Goal: Task Accomplishment & Management: Manage account settings

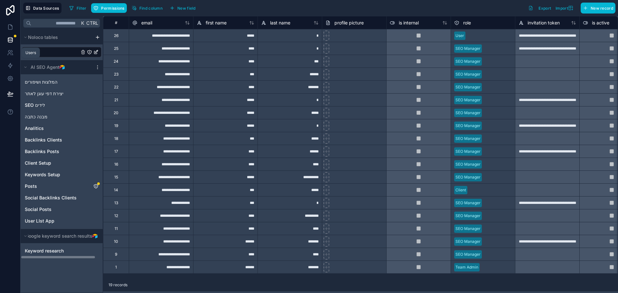
drag, startPoint x: 11, startPoint y: 52, endPoint x: 22, endPoint y: 52, distance: 11.3
click at [10, 52] on icon at bounding box center [10, 53] width 6 height 6
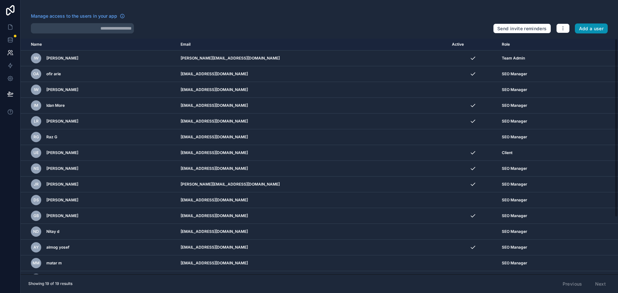
click at [584, 30] on button "Add a user" at bounding box center [591, 29] width 33 height 10
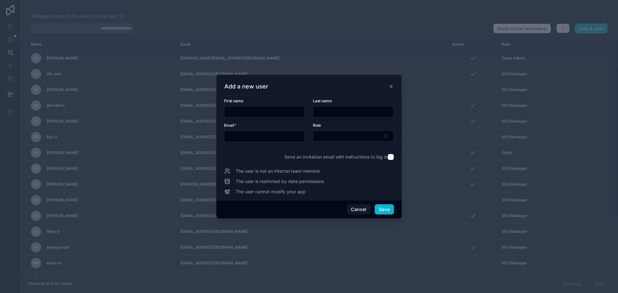
drag, startPoint x: 258, startPoint y: 136, endPoint x: 273, endPoint y: 138, distance: 15.9
click at [273, 138] on input "text" at bounding box center [264, 136] width 81 height 9
paste input "**********"
drag, startPoint x: 268, startPoint y: 140, endPoint x: 256, endPoint y: 140, distance: 12.6
click at [256, 140] on input "**********" at bounding box center [264, 136] width 81 height 9
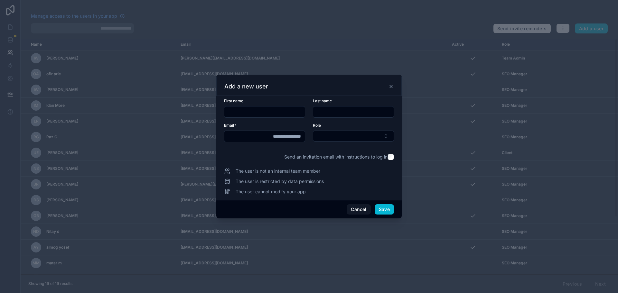
type input "**********"
click at [258, 114] on input "text" at bounding box center [264, 112] width 81 height 9
paste input "****"
type input "****"
click at [330, 113] on input "text" at bounding box center [353, 112] width 81 height 9
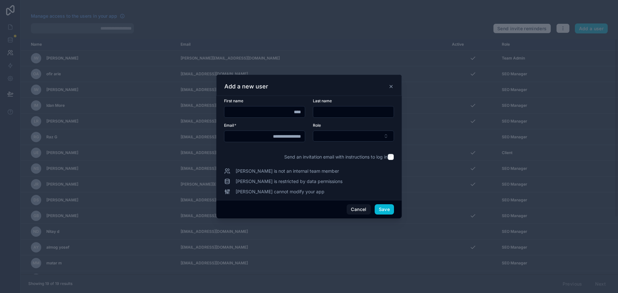
paste input "****"
type input "****"
click at [335, 138] on button "Select Button" at bounding box center [353, 136] width 81 height 11
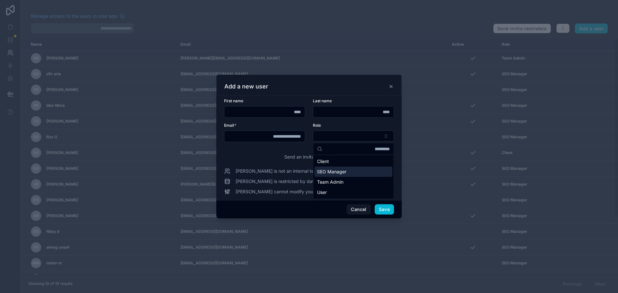
click at [345, 172] on span "SEO Manager" at bounding box center [331, 172] width 29 height 6
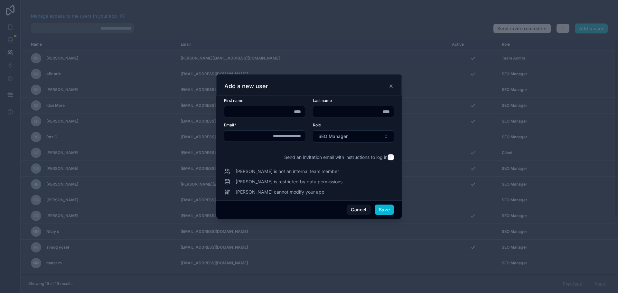
click at [391, 155] on div "**********" at bounding box center [309, 146] width 170 height 97
click at [383, 209] on button "Save" at bounding box center [384, 210] width 19 height 10
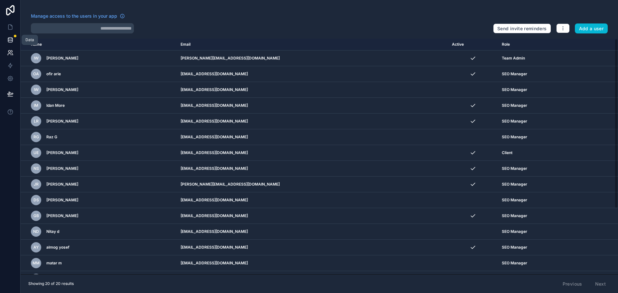
click at [8, 43] on link at bounding box center [10, 39] width 20 height 13
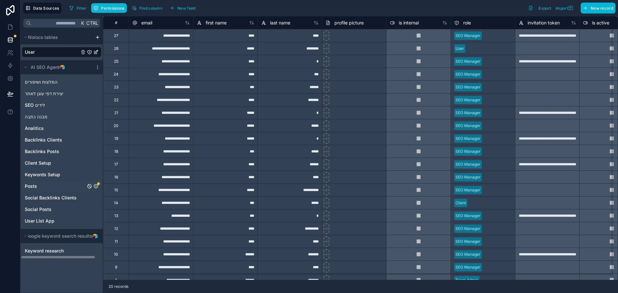
click at [55, 187] on link "Posts" at bounding box center [55, 186] width 61 height 6
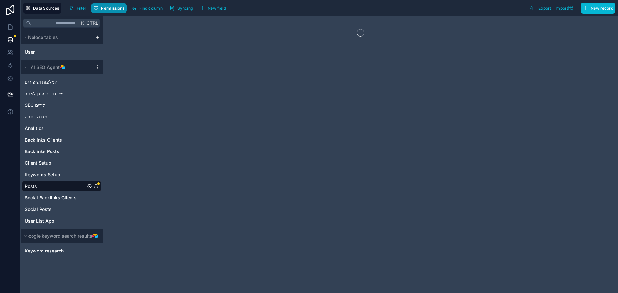
click at [109, 9] on span "Permissions" at bounding box center [112, 8] width 23 height 5
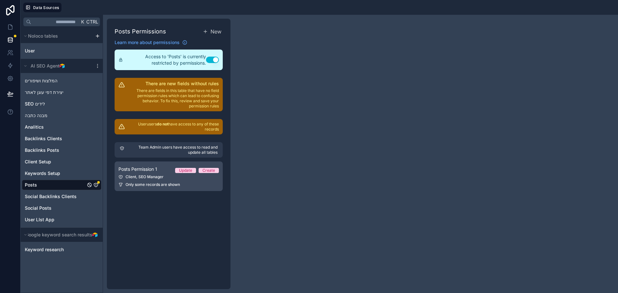
click at [149, 180] on link "Posts Permission 1 Update Create Client, SEO Manager Only some records are shown" at bounding box center [169, 177] width 108 height 30
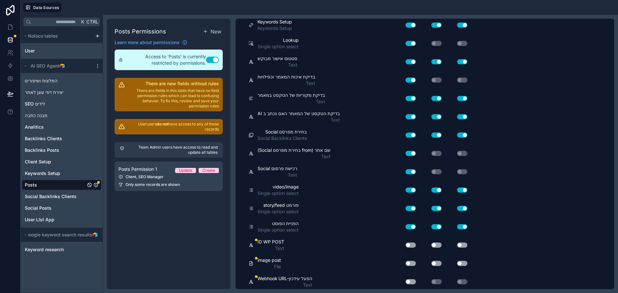
scroll to position [586, 0]
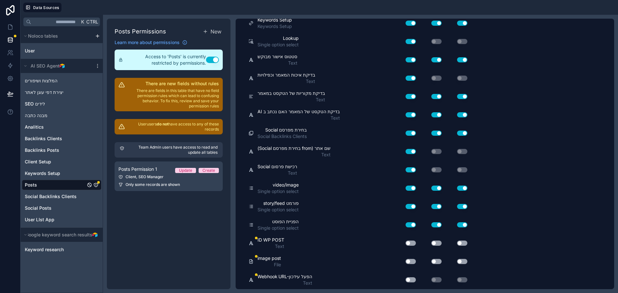
click at [413, 281] on button "Use setting" at bounding box center [411, 280] width 10 height 5
click at [410, 262] on button "Use setting" at bounding box center [411, 261] width 10 height 5
click at [413, 243] on button "Use setting" at bounding box center [411, 243] width 10 height 5
click at [440, 242] on button "Use setting" at bounding box center [437, 243] width 10 height 5
click at [439, 261] on button "Use setting" at bounding box center [437, 261] width 10 height 5
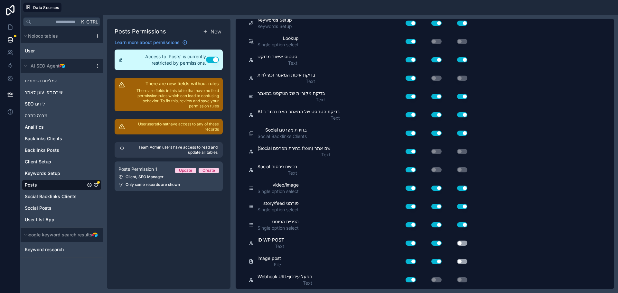
click at [468, 260] on div "Use setting" at bounding box center [457, 261] width 26 height 5
click at [466, 260] on button "Use setting" at bounding box center [462, 261] width 10 height 5
click at [463, 243] on button "Use setting" at bounding box center [462, 243] width 10 height 5
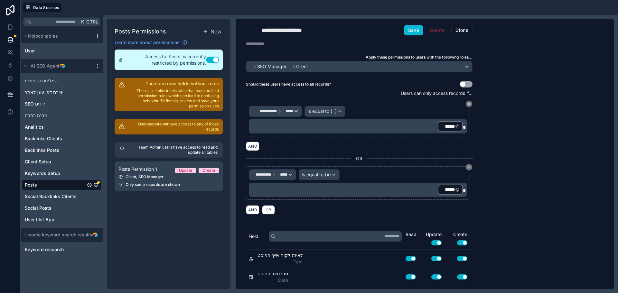
scroll to position [0, 0]
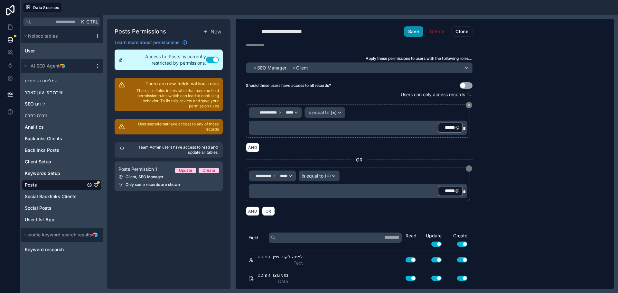
click at [413, 33] on button "Save" at bounding box center [413, 31] width 19 height 10
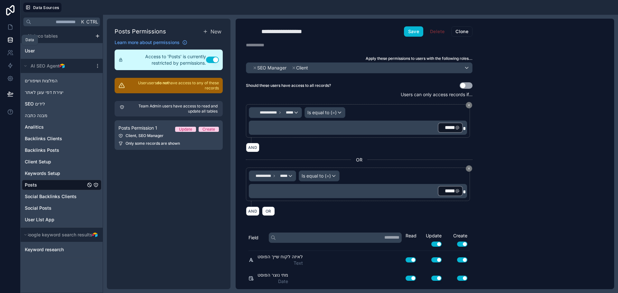
click at [11, 40] on icon at bounding box center [10, 40] width 6 height 6
click at [38, 51] on link "User" at bounding box center [52, 51] width 54 height 6
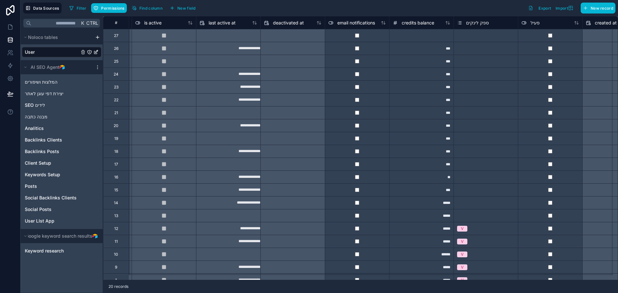
scroll to position [0, 459]
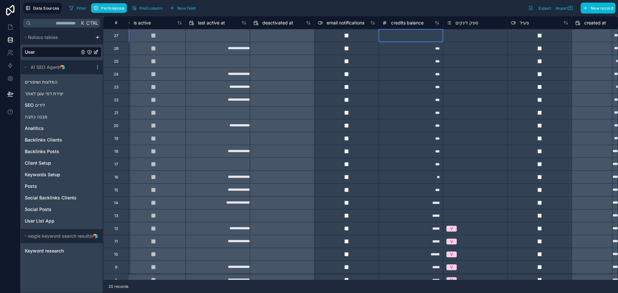
click at [427, 38] on div at bounding box center [411, 35] width 64 height 13
type input "***"
click at [422, 10] on div "Filter Permissions Find column New field Export Import New record" at bounding box center [341, 8] width 549 height 11
click at [9, 25] on icon at bounding box center [10, 27] width 6 height 6
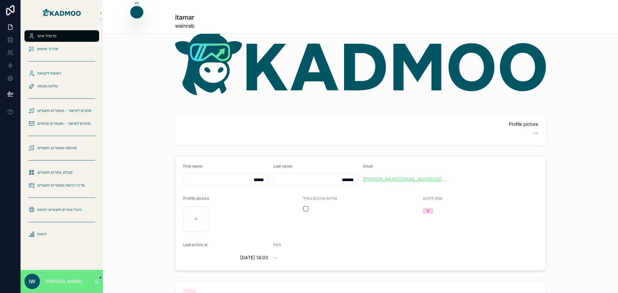
scroll to position [32, 0]
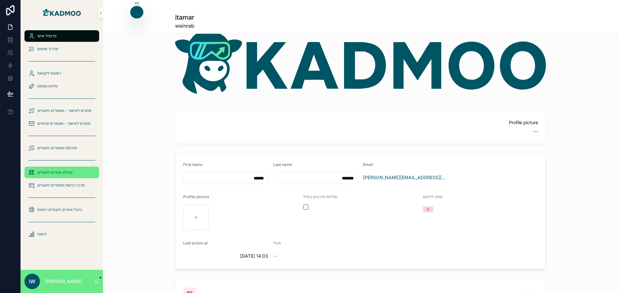
click at [50, 177] on div "קטלוג אתרים חיצוניים" at bounding box center [61, 172] width 67 height 10
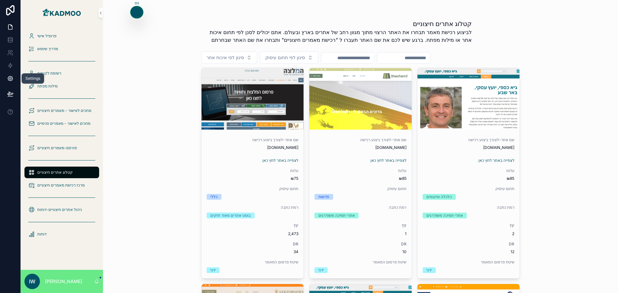
click at [9, 76] on icon at bounding box center [10, 78] width 6 height 6
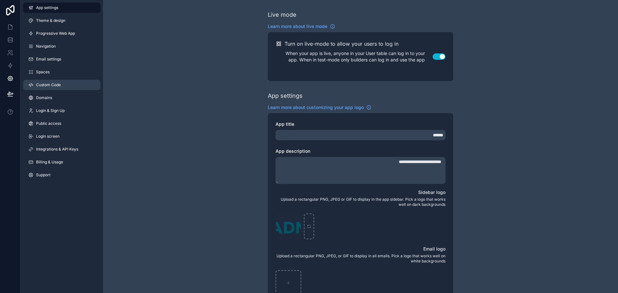
click at [52, 84] on span "Custom Code" at bounding box center [48, 84] width 25 height 5
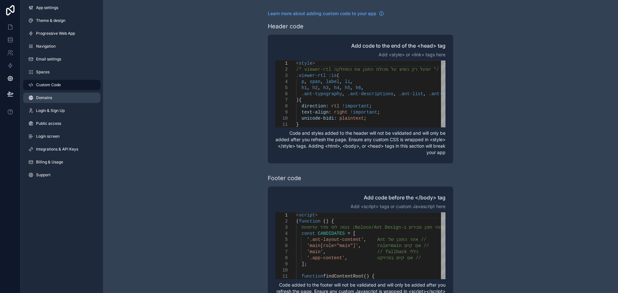
click at [44, 101] on link "Domains" at bounding box center [61, 98] width 77 height 10
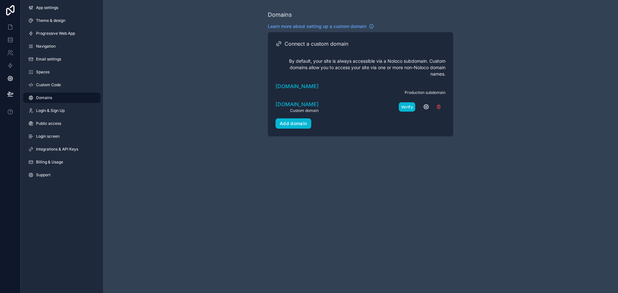
click at [409, 108] on button "Verify" at bounding box center [407, 106] width 16 height 9
click at [311, 105] on span "[DOMAIN_NAME]" at bounding box center [297, 104] width 43 height 8
click at [161, 86] on div "Domains Learn more about setting up a custom domain Connect a custom domain By …" at bounding box center [360, 73] width 515 height 147
click at [12, 26] on icon at bounding box center [10, 27] width 6 height 6
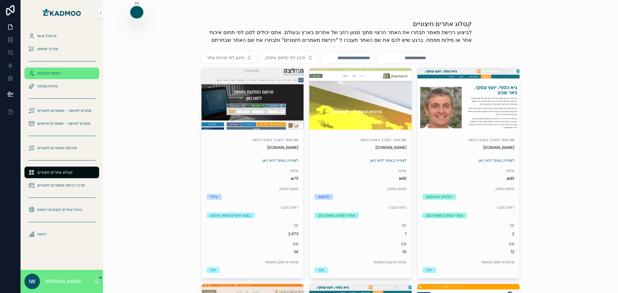
click at [53, 76] on span "רשימת לקוחות" at bounding box center [49, 73] width 24 height 5
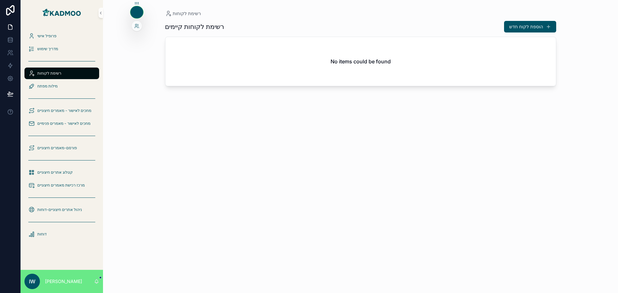
click at [136, 13] on icon at bounding box center [136, 12] width 5 height 5
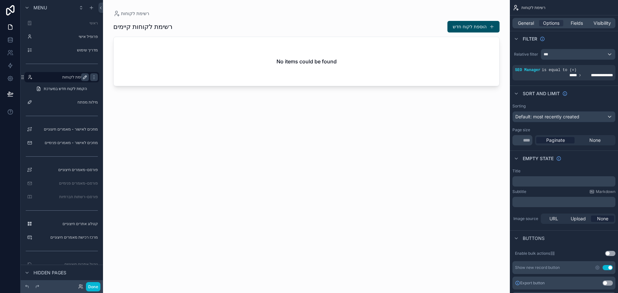
click at [83, 77] on icon "scrollable content" at bounding box center [84, 77] width 5 height 5
click at [75, 80] on input "**********" at bounding box center [57, 77] width 44 height 8
type input "**********"
click at [91, 78] on icon "scrollable content" at bounding box center [93, 77] width 5 height 5
click at [69, 102] on label "מילות מפתח" at bounding box center [61, 102] width 52 height 5
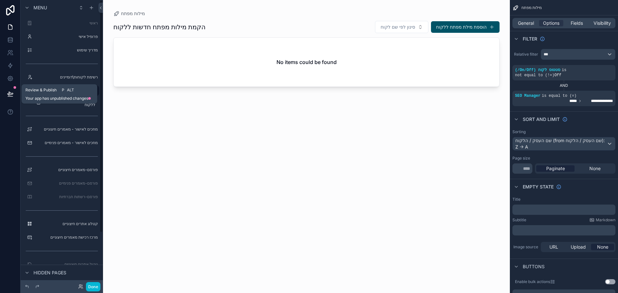
click at [8, 94] on icon at bounding box center [9, 93] width 5 height 3
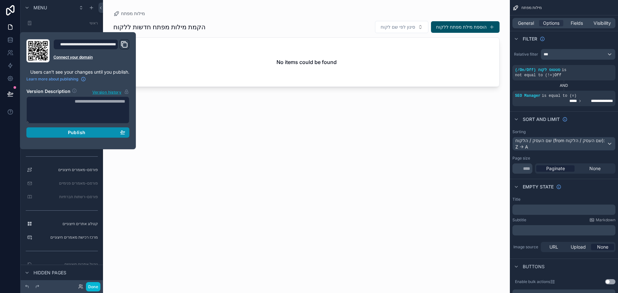
click at [73, 133] on span "Publish" at bounding box center [76, 133] width 17 height 6
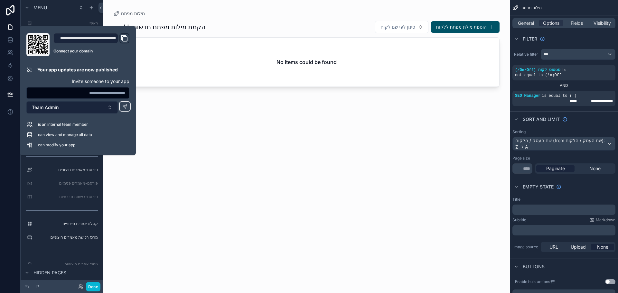
click at [60, 109] on button "Team Admin" at bounding box center [71, 107] width 91 height 12
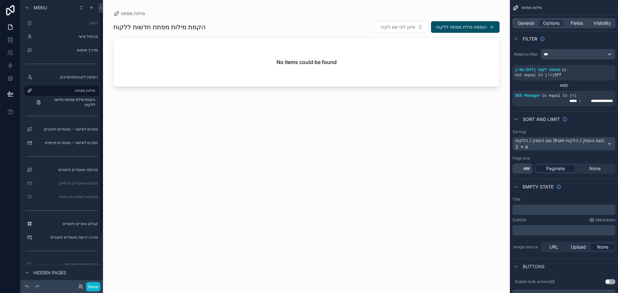
click at [186, 202] on div "scrollable content" at bounding box center [306, 143] width 407 height 286
click at [80, 289] on icon at bounding box center [80, 286] width 5 height 5
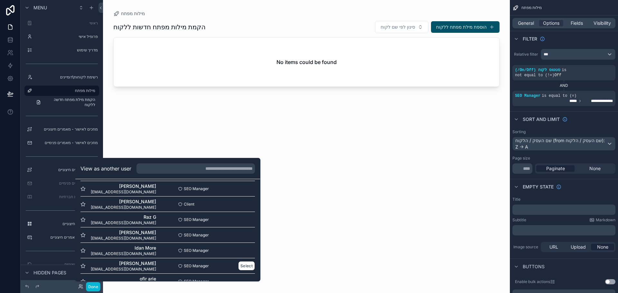
scroll to position [217, 0]
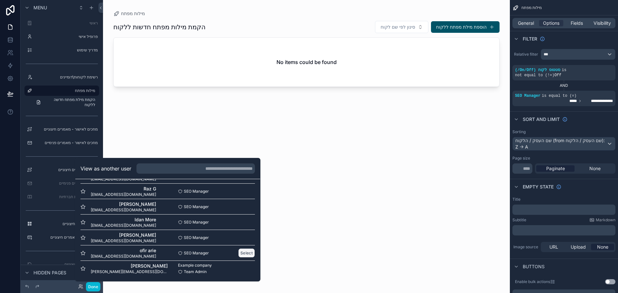
click at [241, 253] on button "Select" at bounding box center [246, 253] width 17 height 9
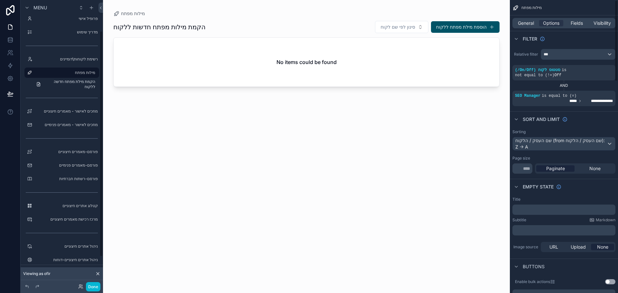
scroll to position [75, 0]
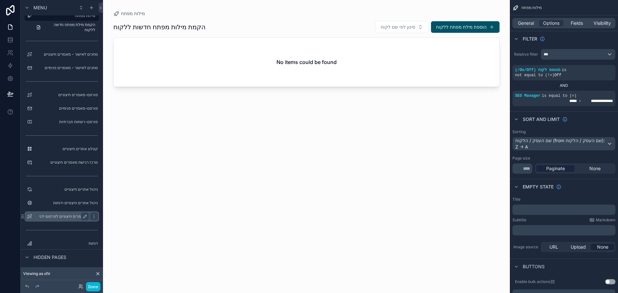
click at [60, 217] on label "מאמרים חיצוניים לפרסום ידני" at bounding box center [61, 216] width 52 height 5
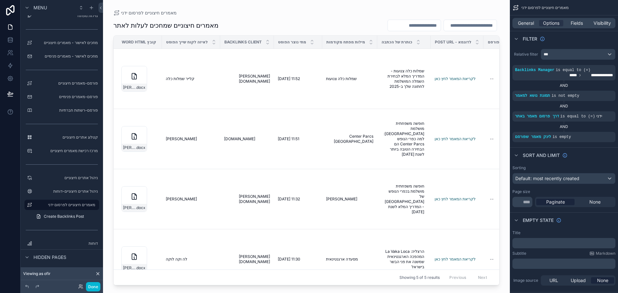
click at [283, 166] on div "scrollable content" at bounding box center [306, 143] width 407 height 286
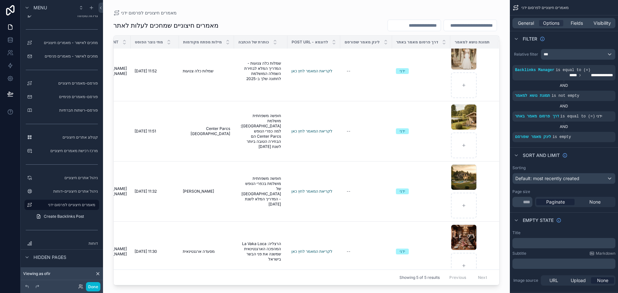
scroll to position [0, 145]
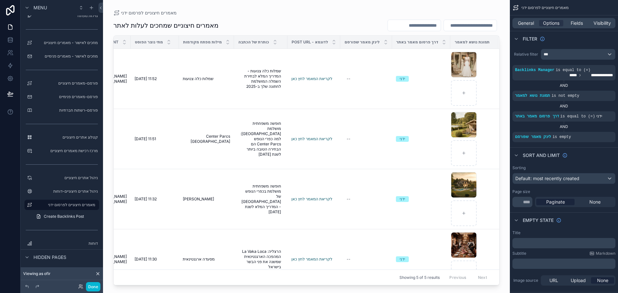
click at [347, 13] on div "מאמרים חיצוניים לפרסום ידני" at bounding box center [306, 12] width 386 height 5
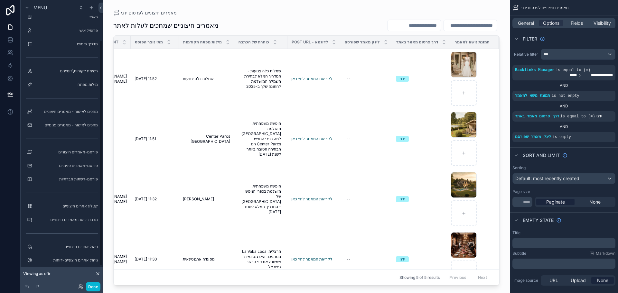
scroll to position [0, 0]
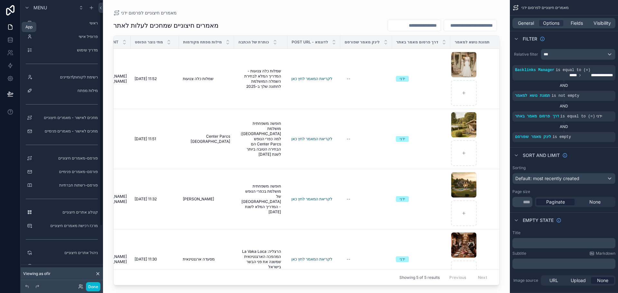
click at [13, 26] on icon at bounding box center [10, 27] width 6 height 6
